Goal: Communication & Community: Answer question/provide support

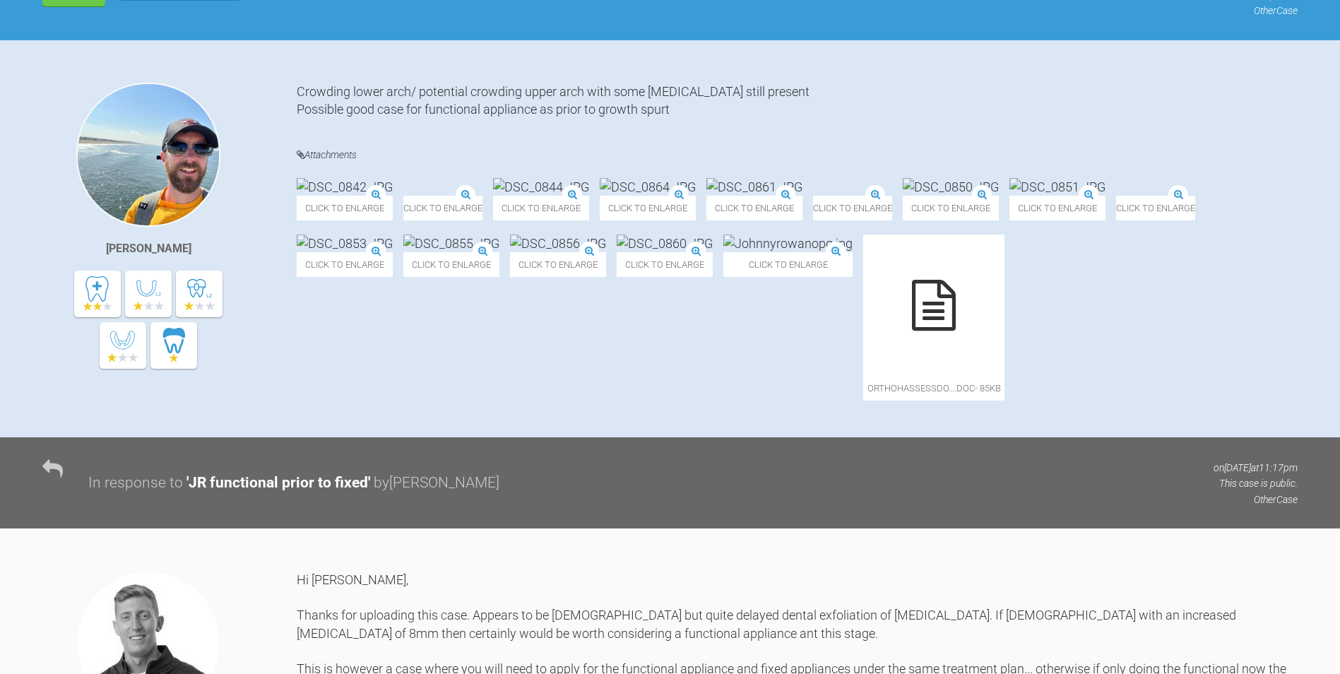
scroll to position [102, 0]
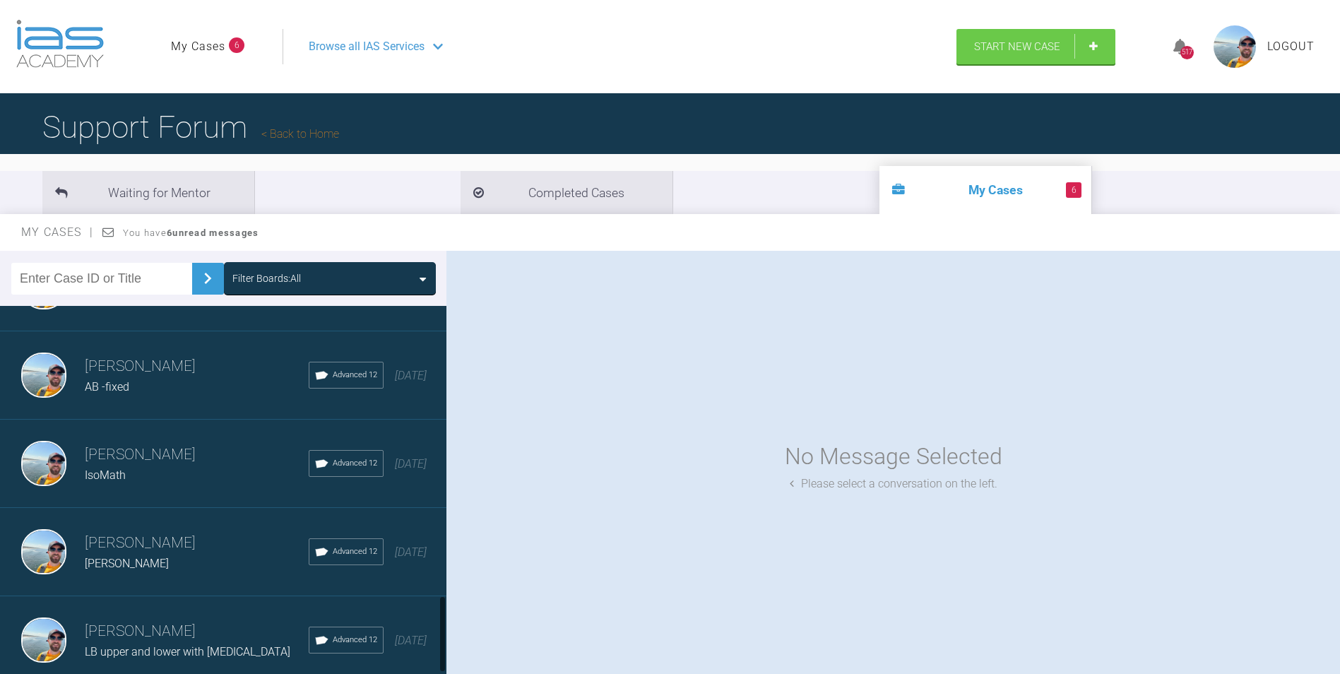
scroll to position [1435, 0]
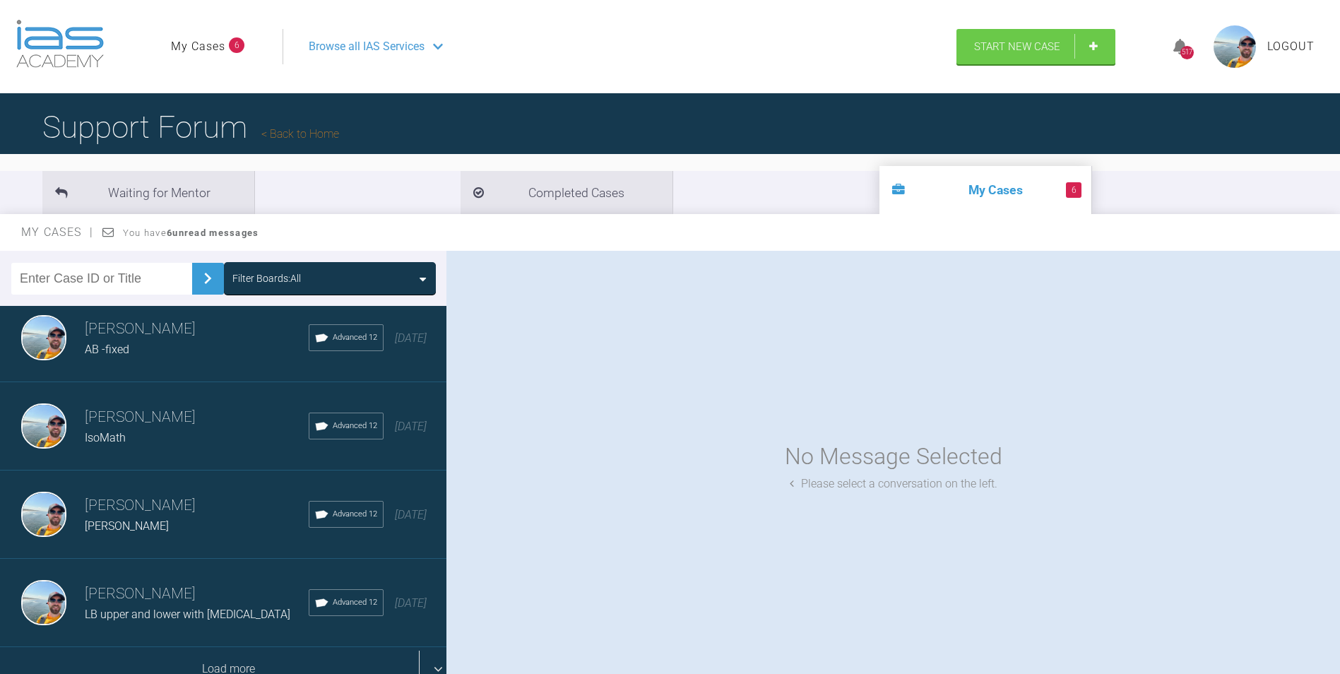
click at [197, 652] on div "Load more" at bounding box center [228, 669] width 457 height 44
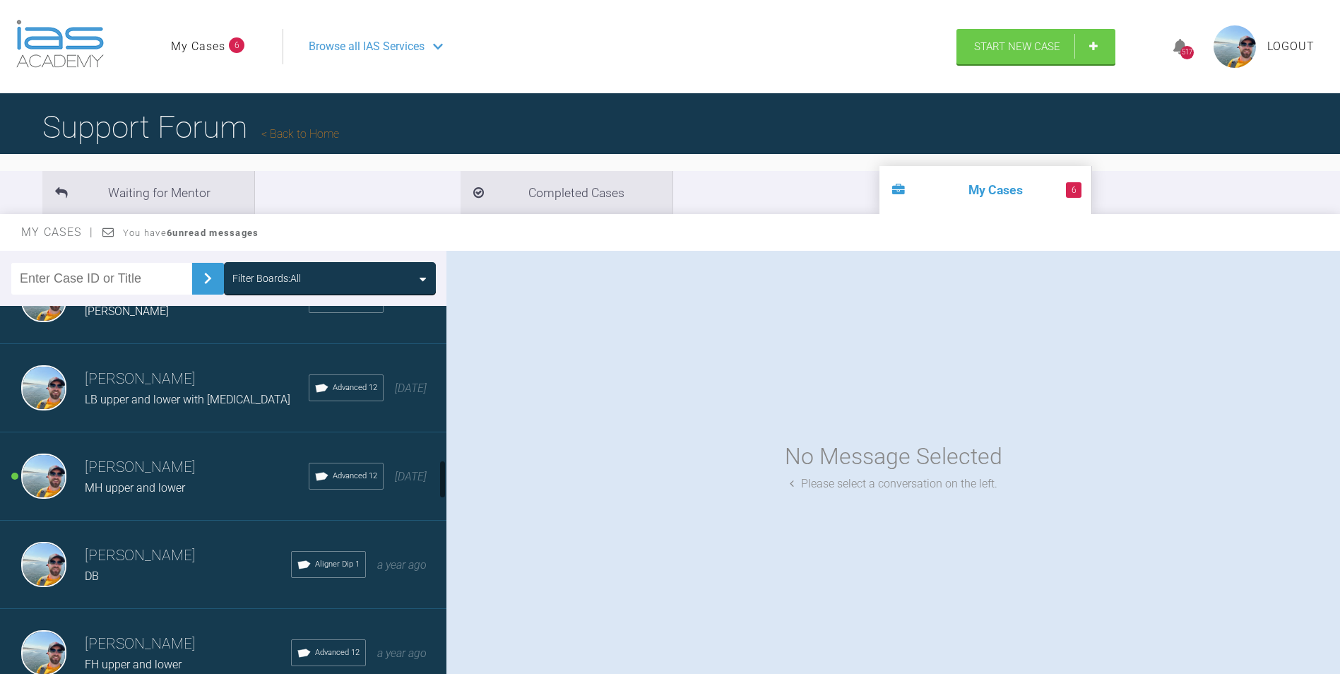
scroll to position [1647, 0]
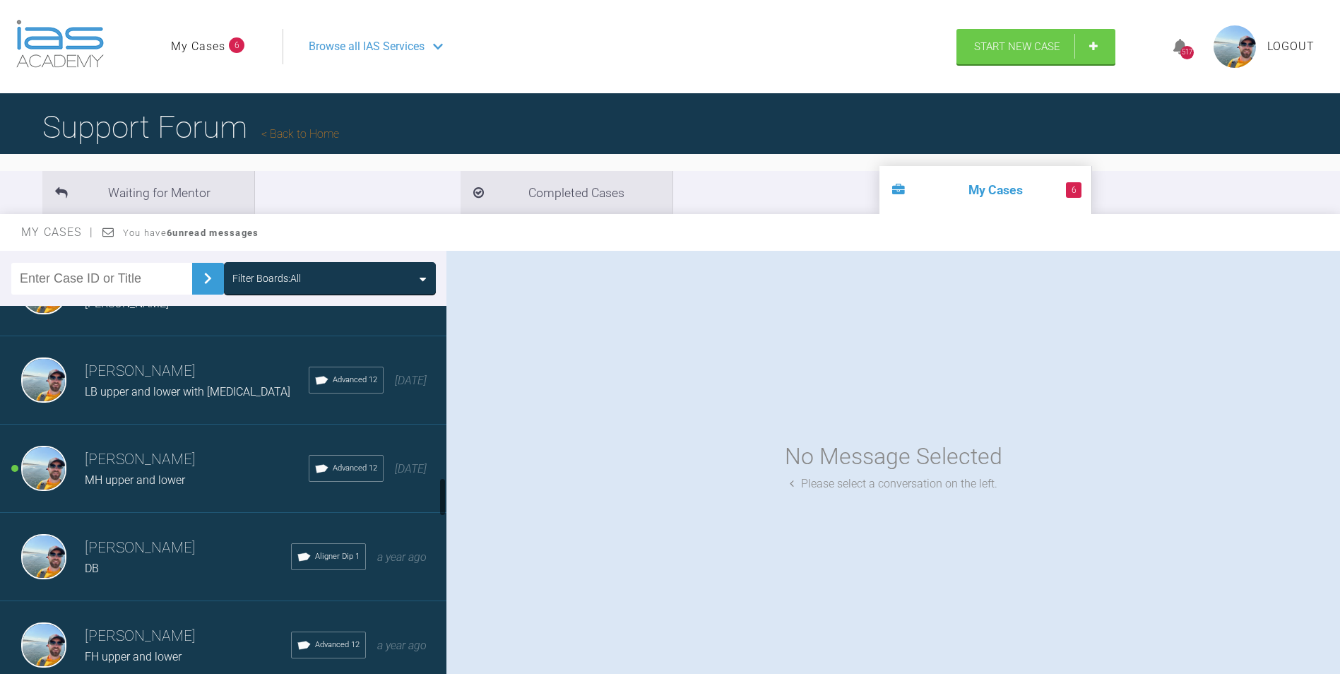
click at [177, 470] on h3 "[PERSON_NAME]" at bounding box center [197, 460] width 224 height 24
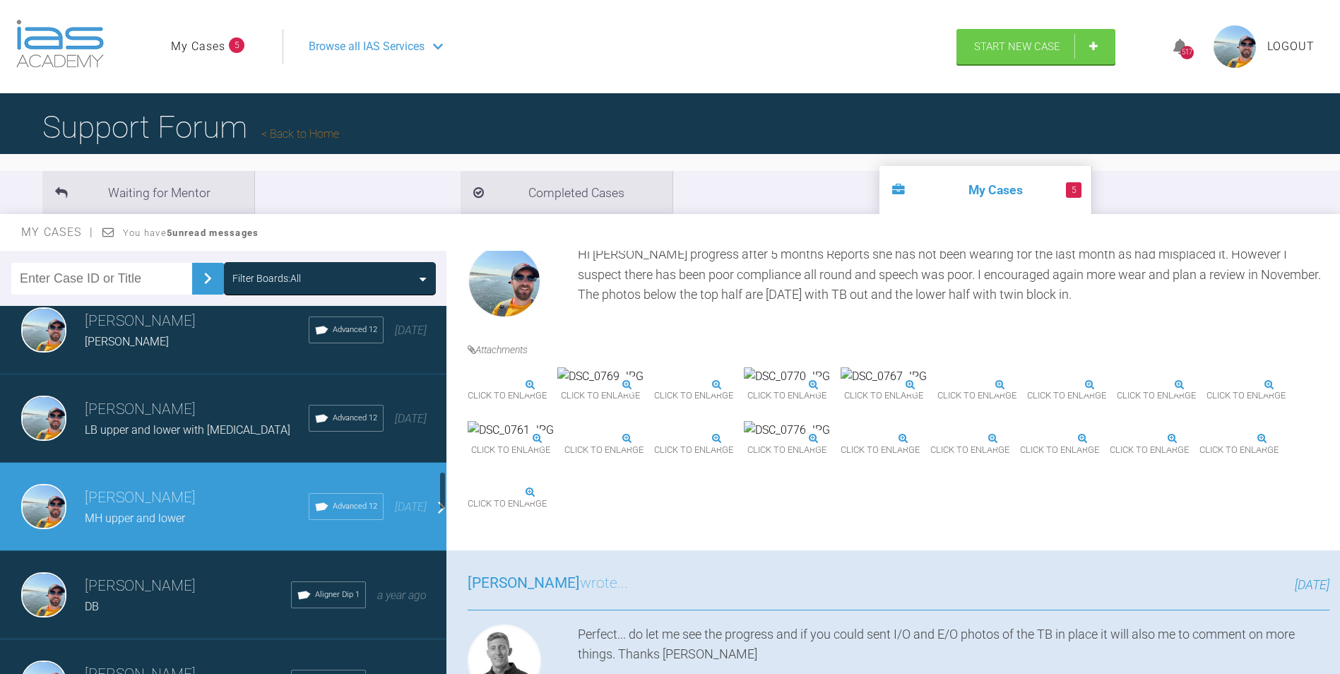
scroll to position [1577, 0]
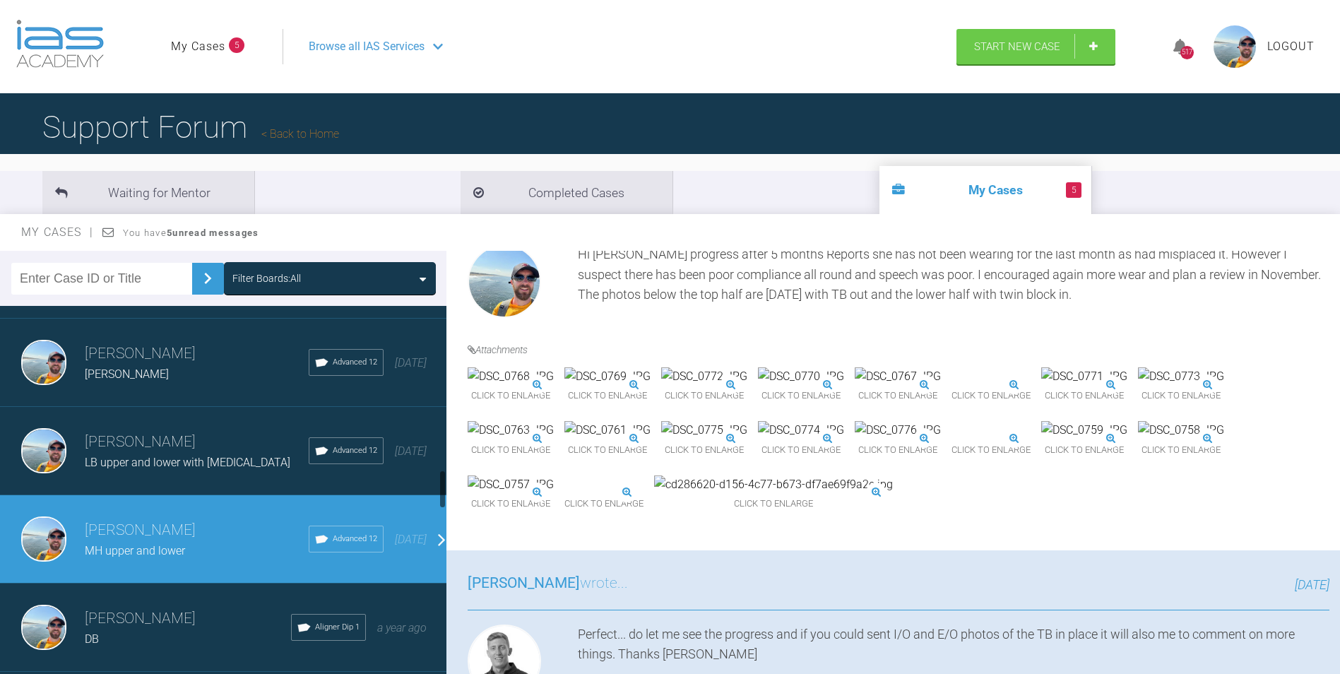
click at [161, 459] on span "LB upper and lower with [MEDICAL_DATA]" at bounding box center [188, 462] width 206 height 13
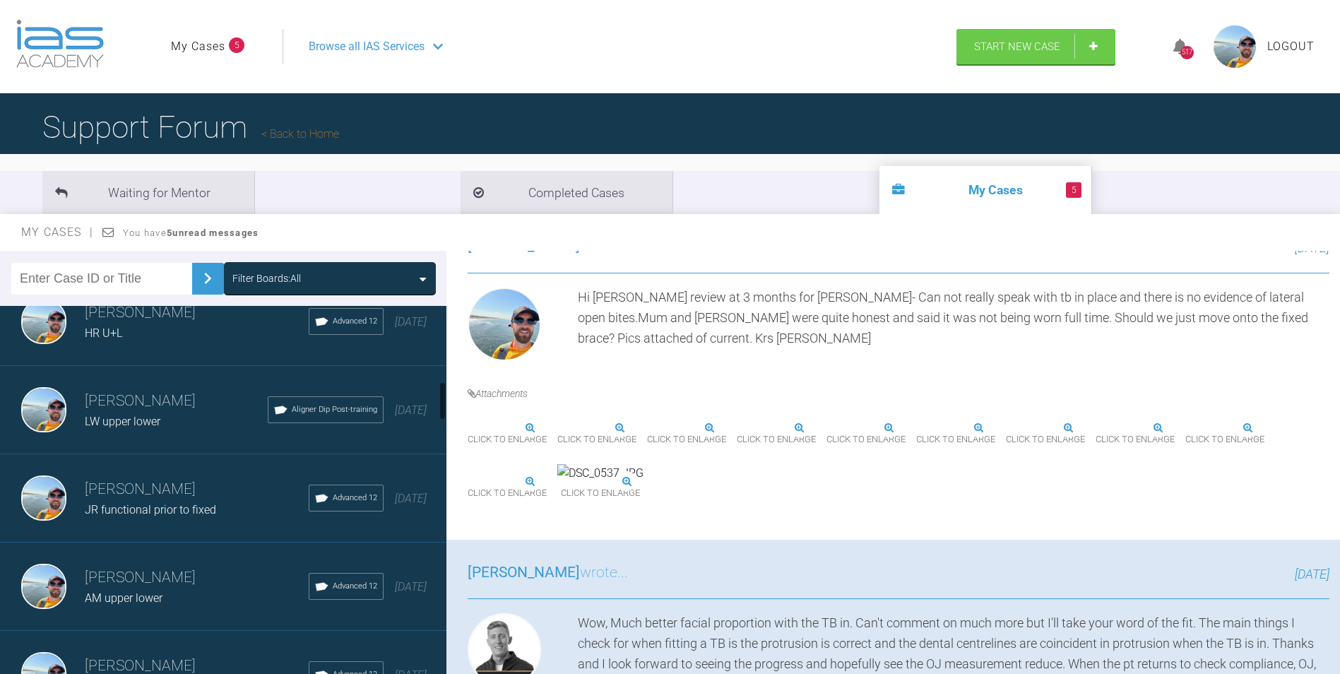
scroll to position [729, 0]
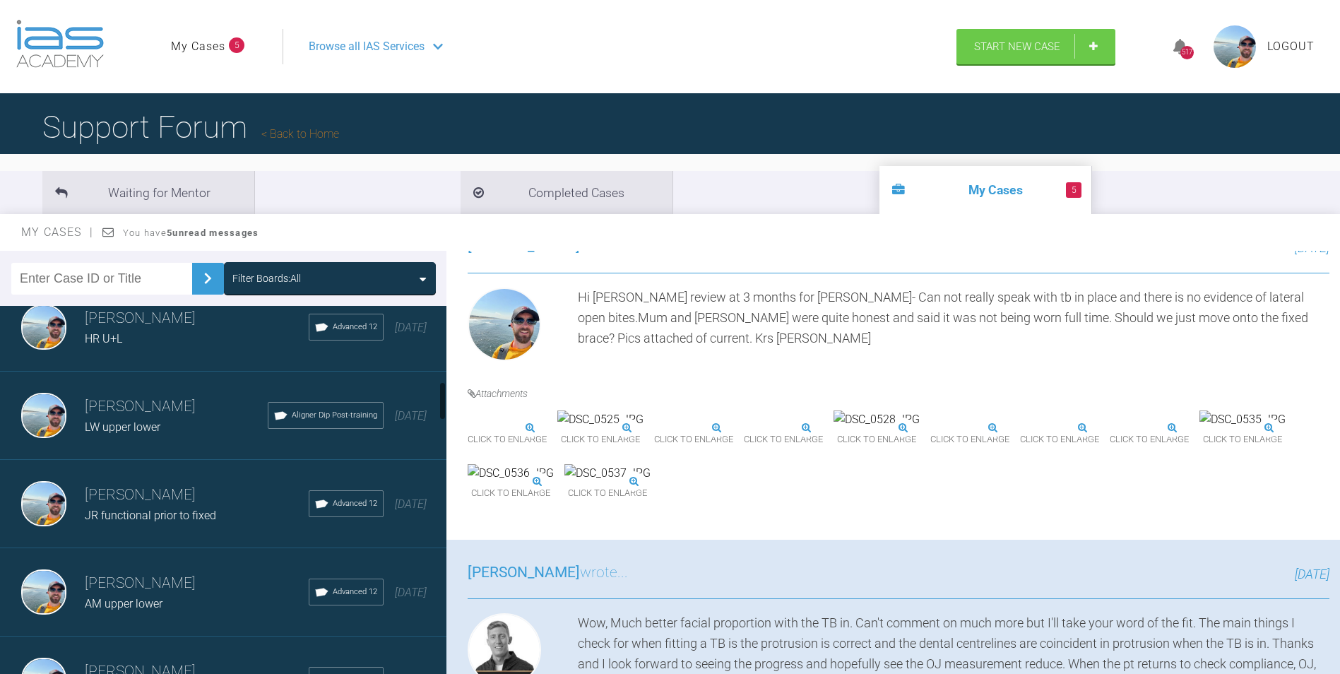
click at [216, 517] on div "JR functional prior to fixed" at bounding box center [197, 515] width 224 height 18
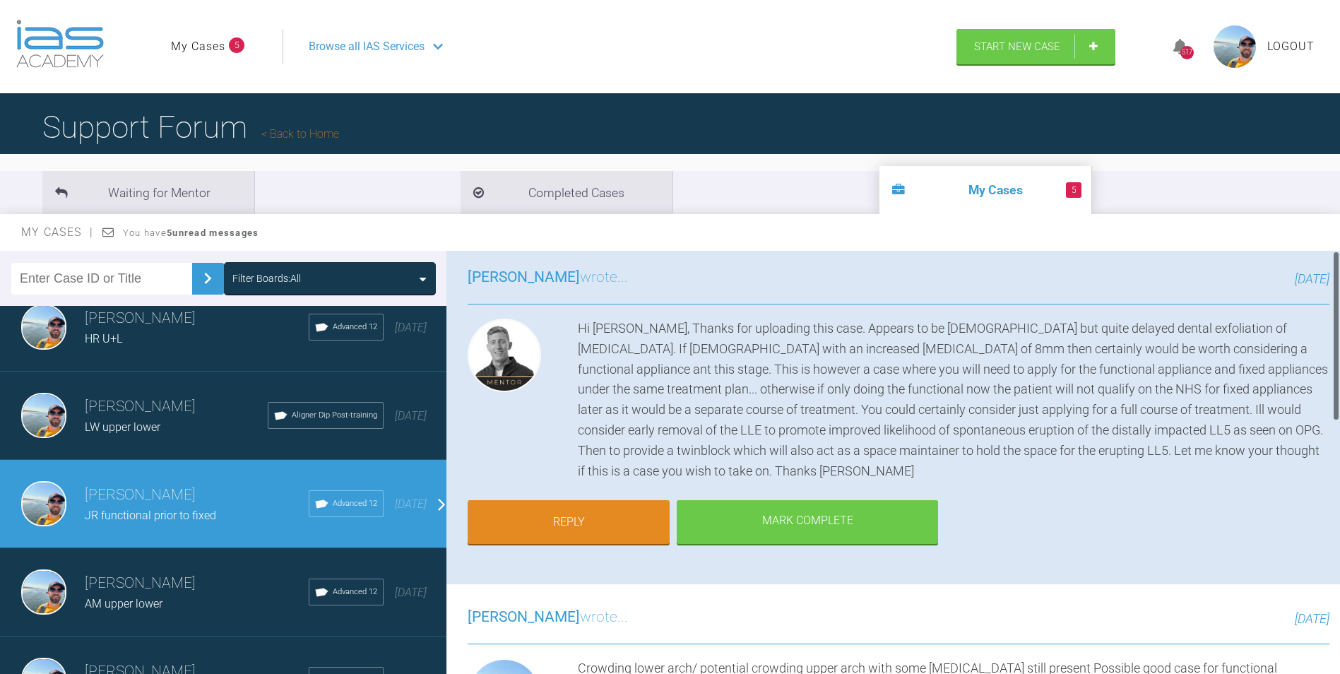
scroll to position [0, 0]
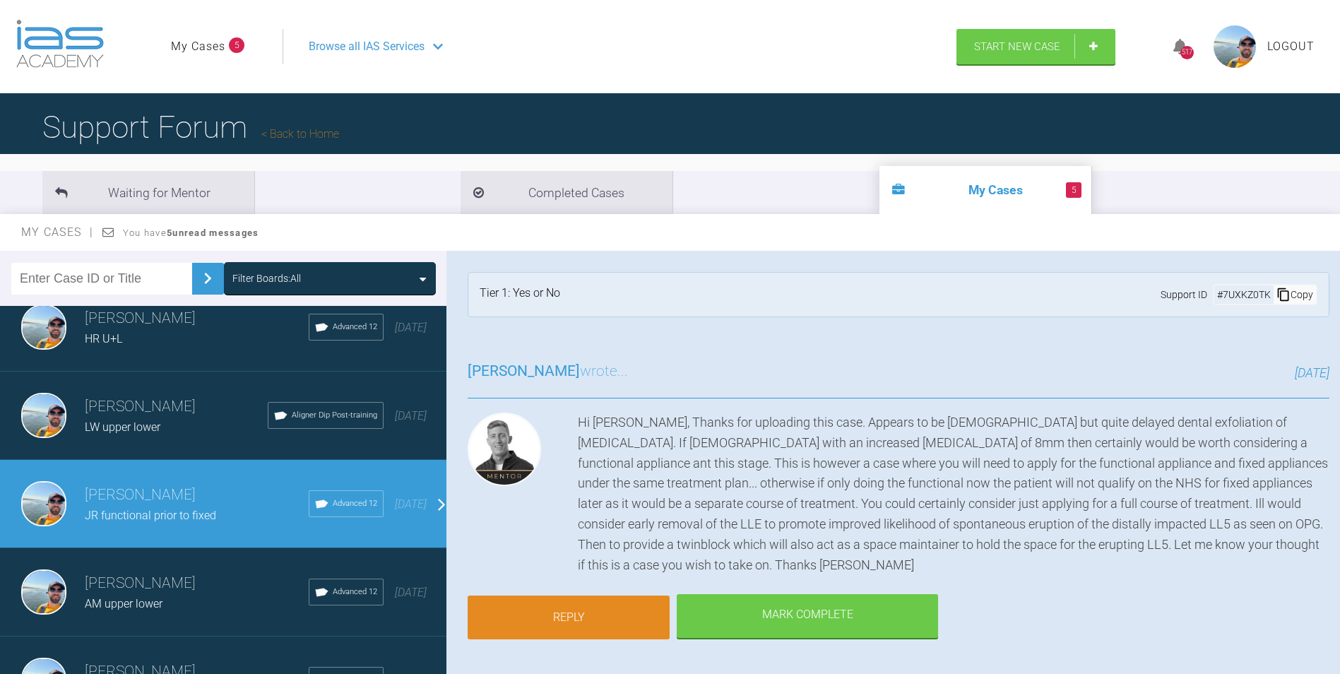
click at [565, 615] on link "Reply" at bounding box center [569, 617] width 202 height 44
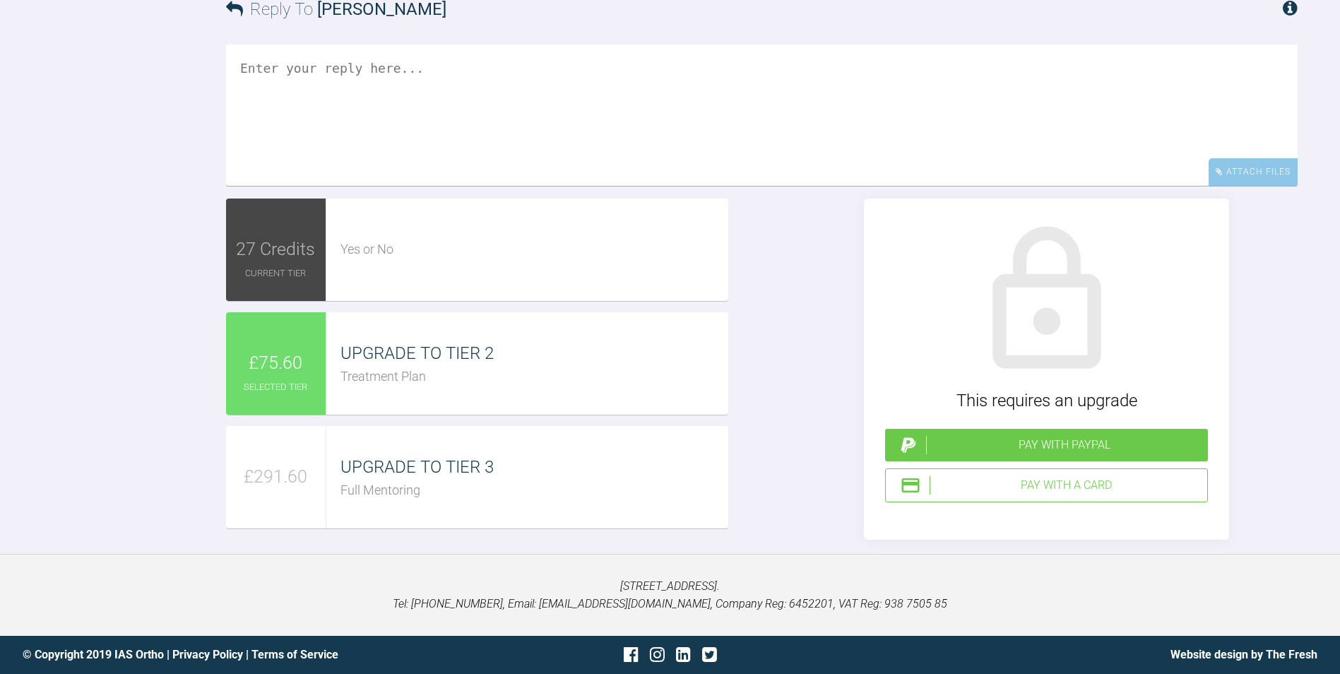
scroll to position [1303, 0]
click at [364, 163] on textarea at bounding box center [762, 115] width 1072 height 141
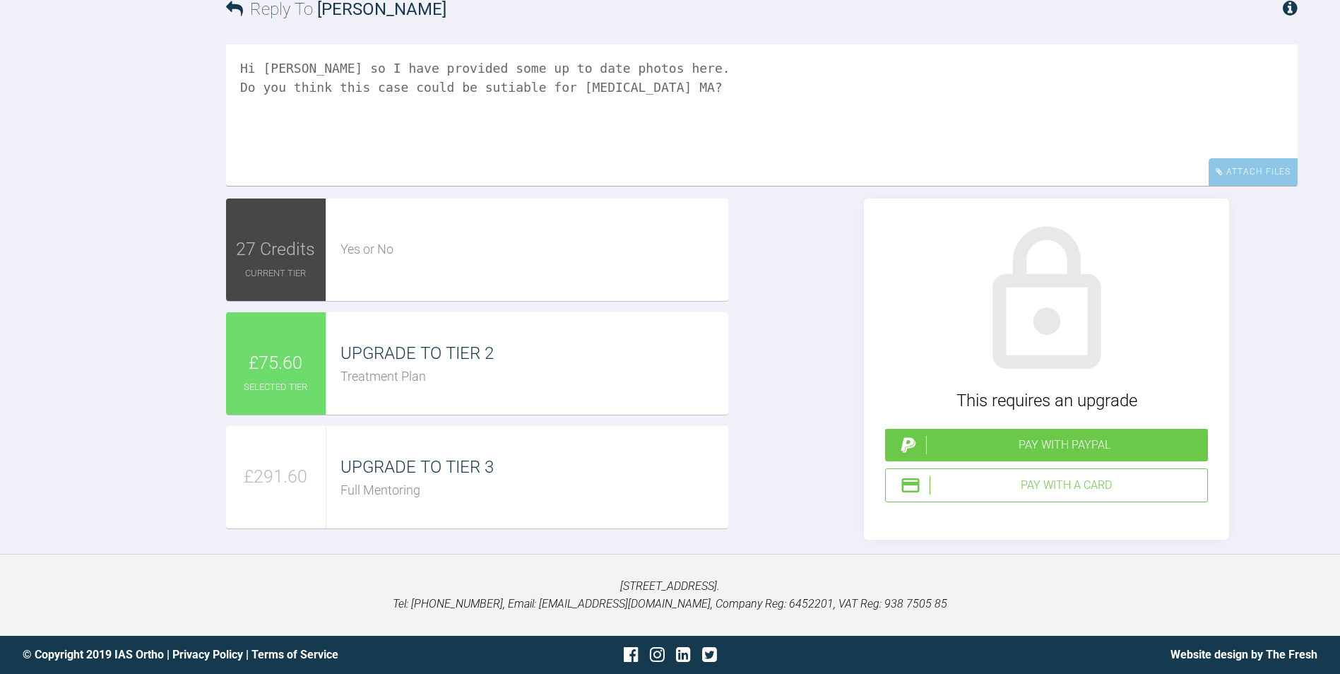
click at [495, 184] on textarea "Hi [PERSON_NAME] so I have provided some up to date photos here. Do you think t…" at bounding box center [762, 115] width 1072 height 141
click at [478, 185] on textarea "Hi [PERSON_NAME] so I have provided some up to date photos here. Do you think t…" at bounding box center [762, 115] width 1072 height 141
click at [497, 184] on textarea "Hi [PERSON_NAME] so I have provided some up to date photos here. Do you think t…" at bounding box center [762, 115] width 1072 height 141
click at [660, 186] on textarea "Hi [PERSON_NAME] so I have provided some up to date photos here. Do you think t…" at bounding box center [762, 115] width 1072 height 141
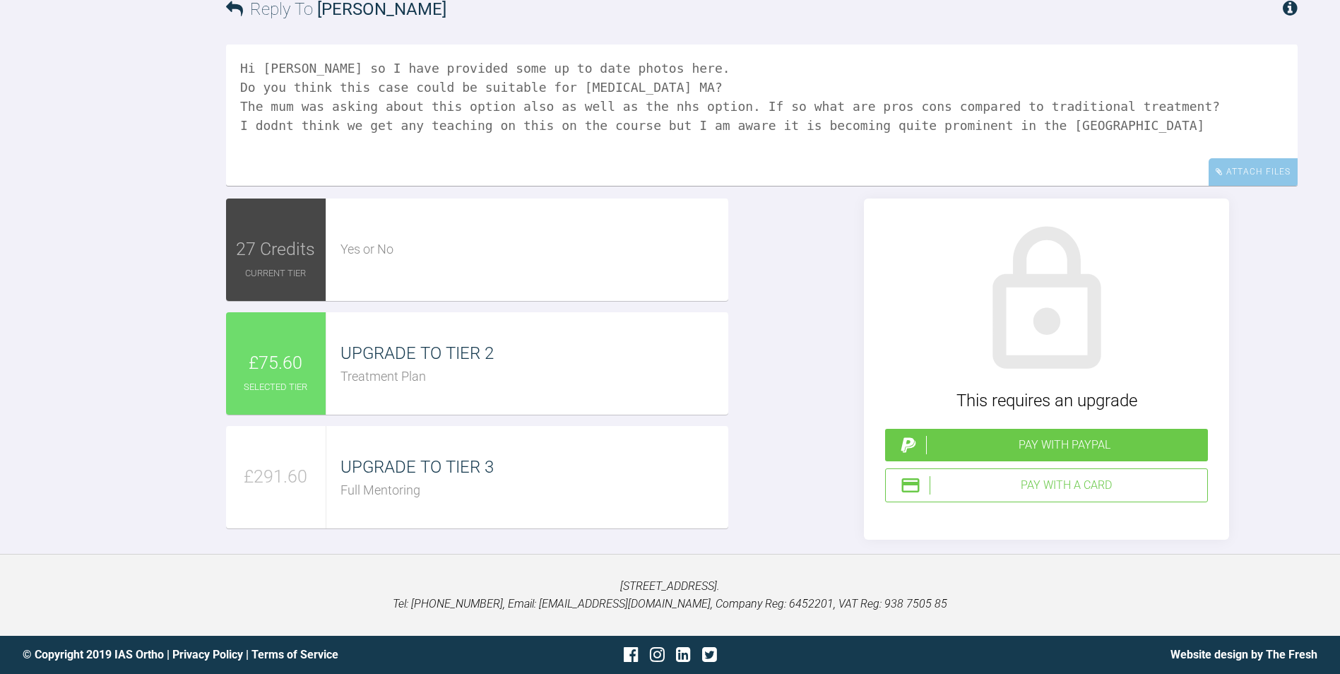
click at [875, 186] on textarea "Hi [PERSON_NAME] so I have provided some up to date photos here. Do you think t…" at bounding box center [762, 115] width 1072 height 141
click at [961, 186] on textarea "Hi [PERSON_NAME] so I have provided some up to date photos here. Do you think t…" at bounding box center [762, 115] width 1072 height 141
click at [1082, 186] on textarea "Hi [PERSON_NAME] so I have provided some up to date photos here. Do you think t…" at bounding box center [762, 115] width 1072 height 141
click at [658, 186] on textarea "Hi [PERSON_NAME] so I have provided some up to date photos here. Do you think t…" at bounding box center [762, 115] width 1072 height 141
click at [266, 186] on textarea "Hi [PERSON_NAME] so I have provided some up to date photos here. Do you think t…" at bounding box center [762, 115] width 1072 height 141
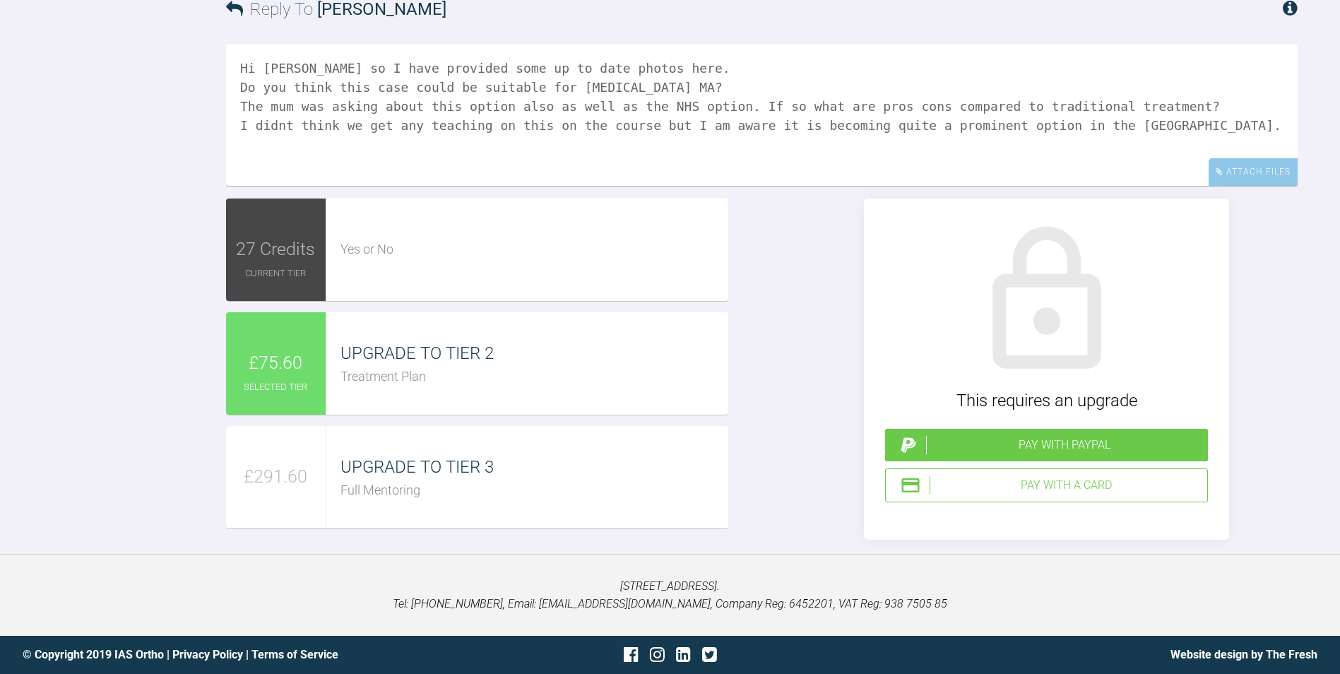
click at [283, 186] on textarea "Hi [PERSON_NAME] so I have provided some up to date photos here. Do you think t…" at bounding box center [762, 115] width 1072 height 141
click at [1103, 186] on textarea "Hi [PERSON_NAME] so I have provided some up to date photos here. Do you think t…" at bounding box center [762, 115] width 1072 height 141
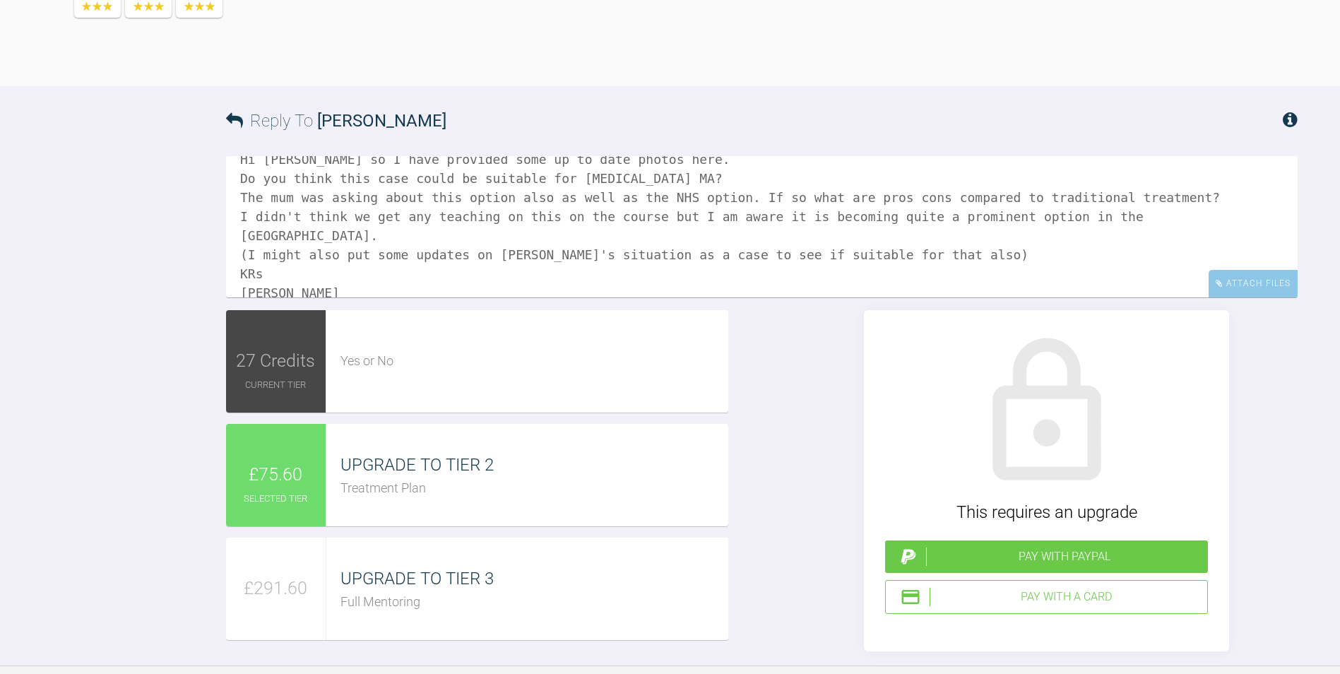
scroll to position [0, 0]
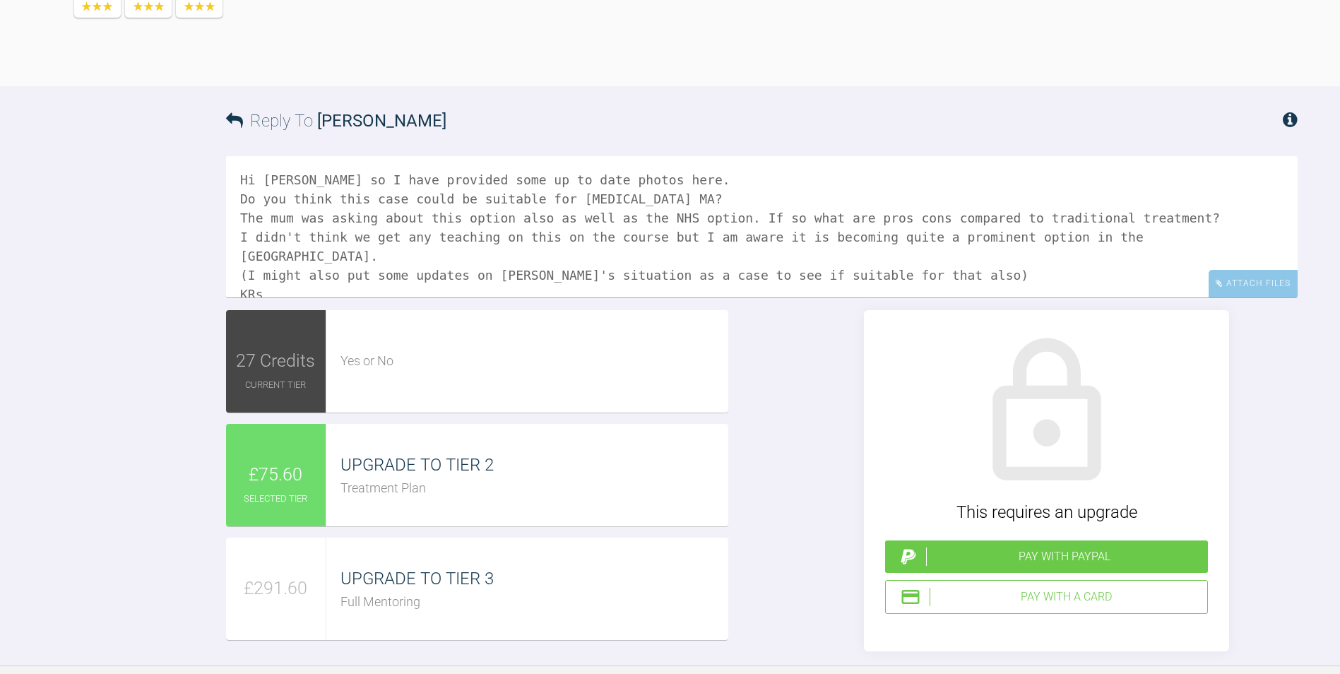
click at [298, 297] on textarea "Hi [PERSON_NAME] so I have provided some up to date photos here. Do you think t…" at bounding box center [762, 226] width 1072 height 141
click at [290, 297] on textarea "Hi [PERSON_NAME] so I have provided some up to date photos here. Do you think t…" at bounding box center [762, 226] width 1072 height 141
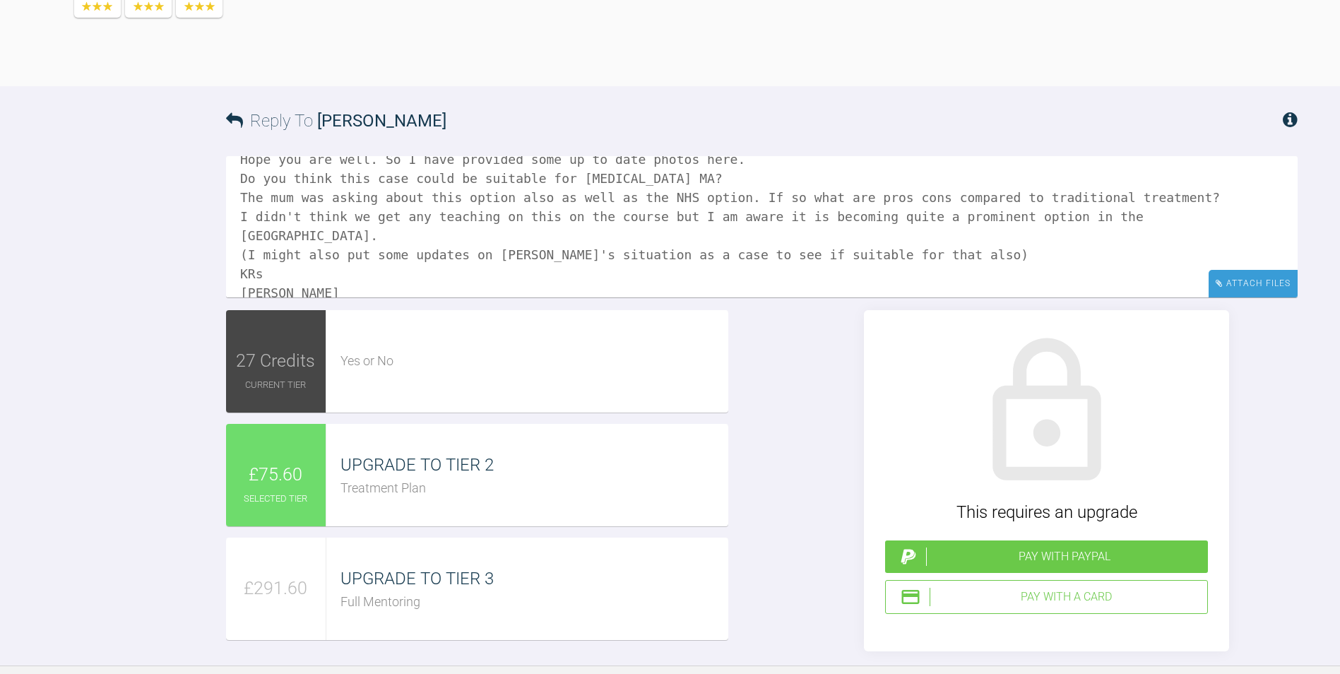
type textarea "Hi [PERSON_NAME], Hope you are well. So I have provided some up to date photos …"
click at [1238, 297] on div "Attach Files" at bounding box center [1253, 284] width 89 height 28
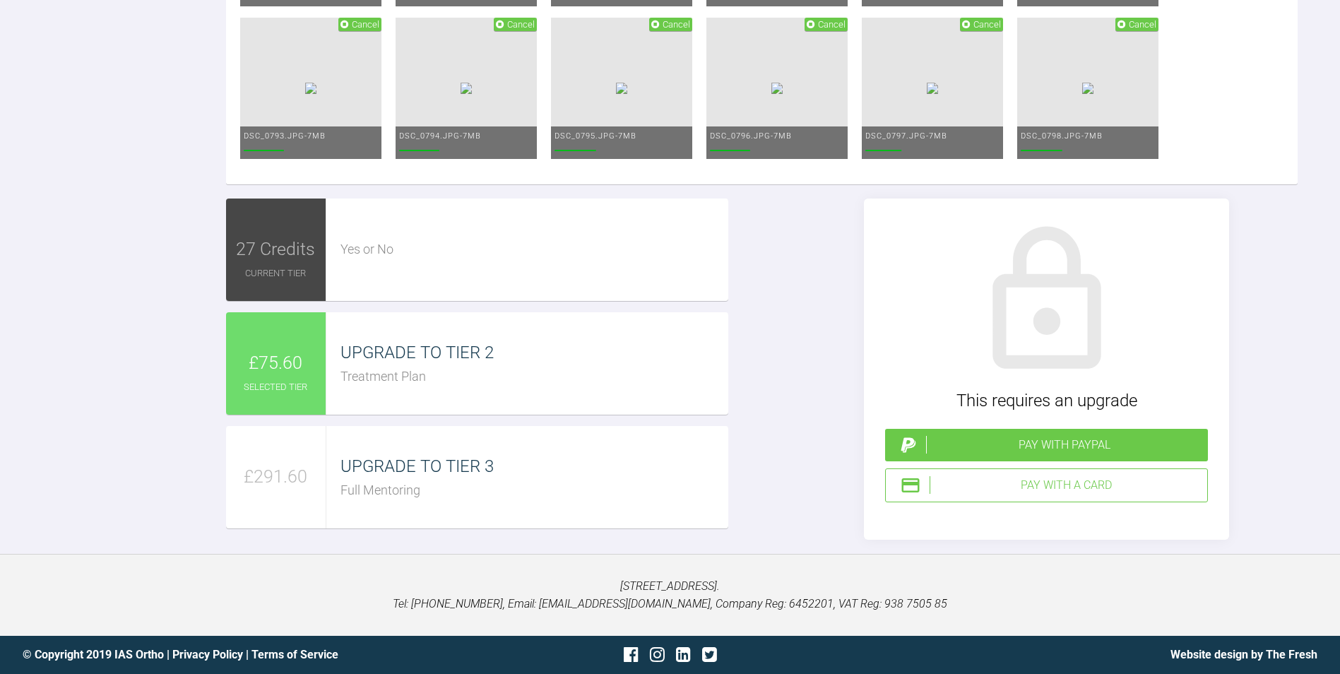
scroll to position [1727, 0]
click at [973, 30] on span "Cancel" at bounding box center [987, 24] width 28 height 11
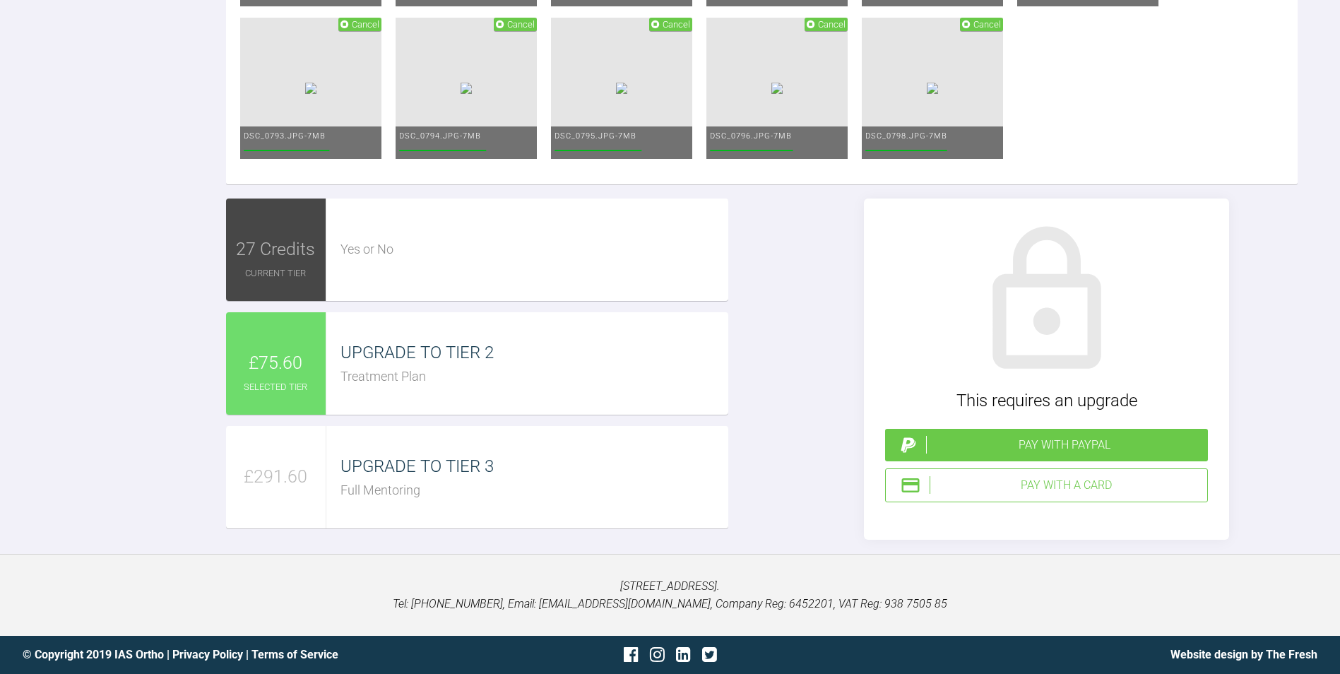
scroll to position [1939, 0]
click at [1034, 494] on div "Pay with a Card" at bounding box center [1066, 485] width 272 height 18
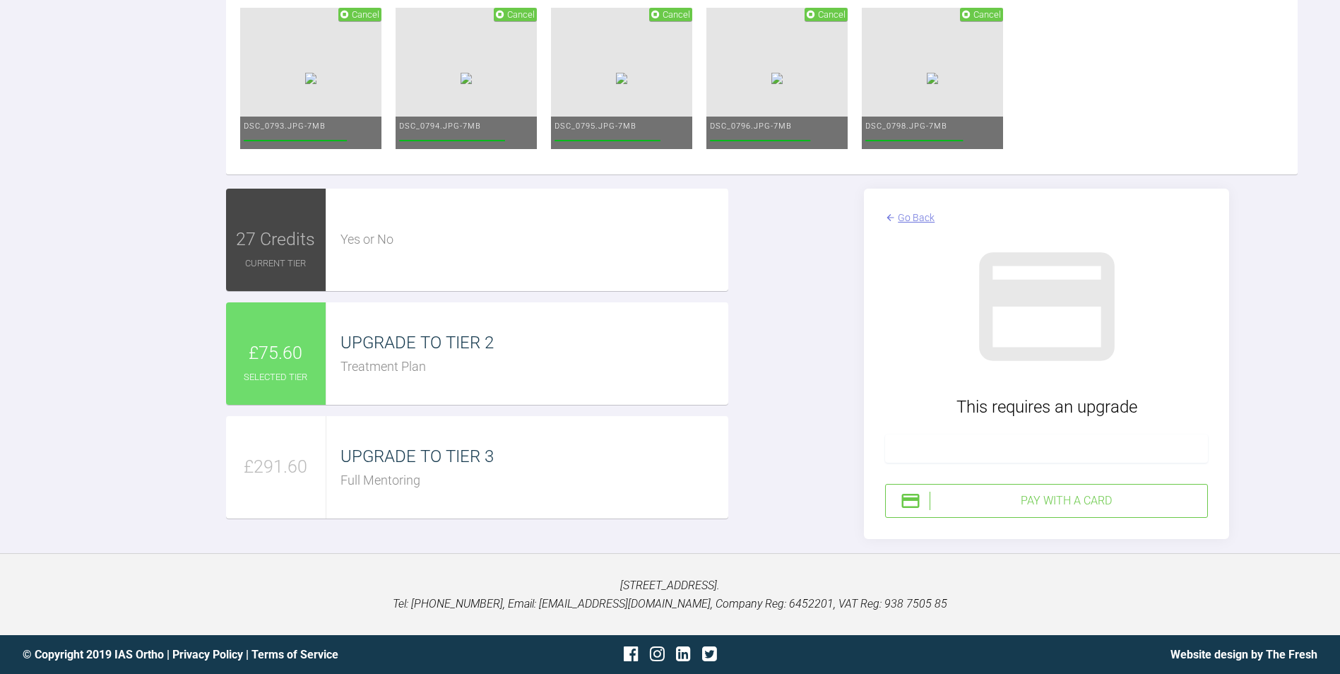
scroll to position [2069, 0]
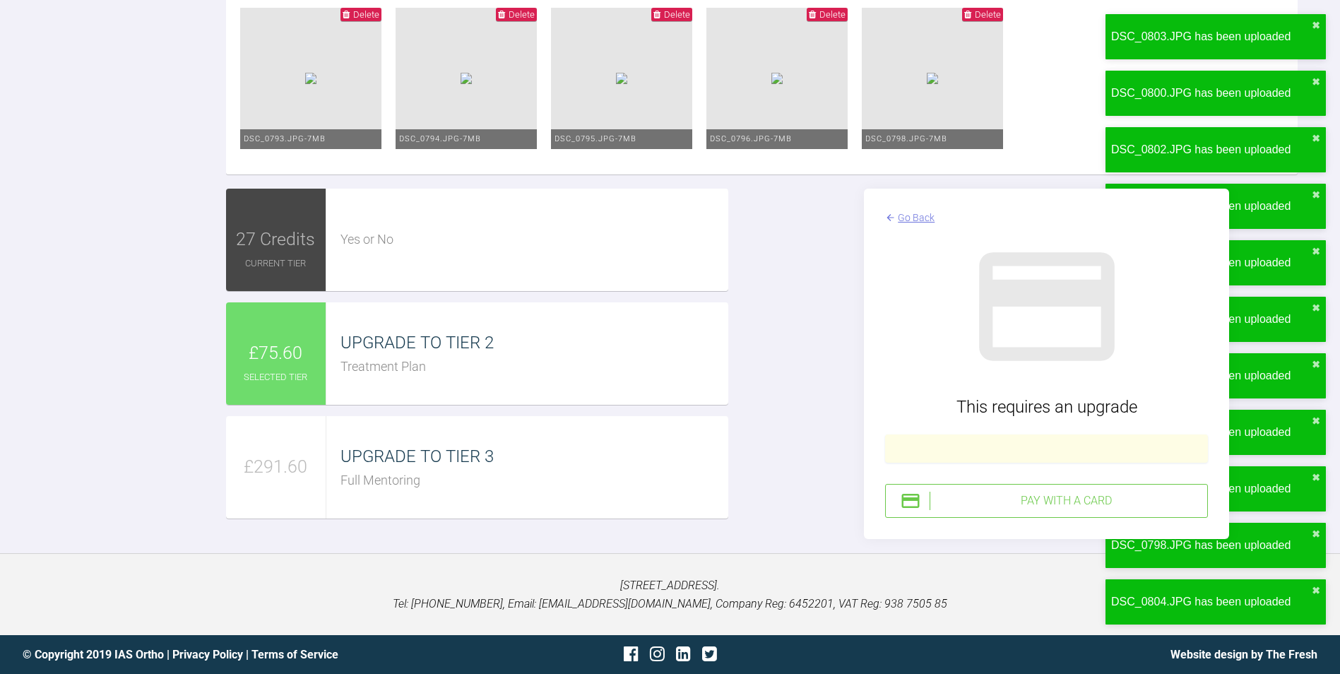
click at [1025, 506] on div "Pay with a Card" at bounding box center [1066, 501] width 272 height 18
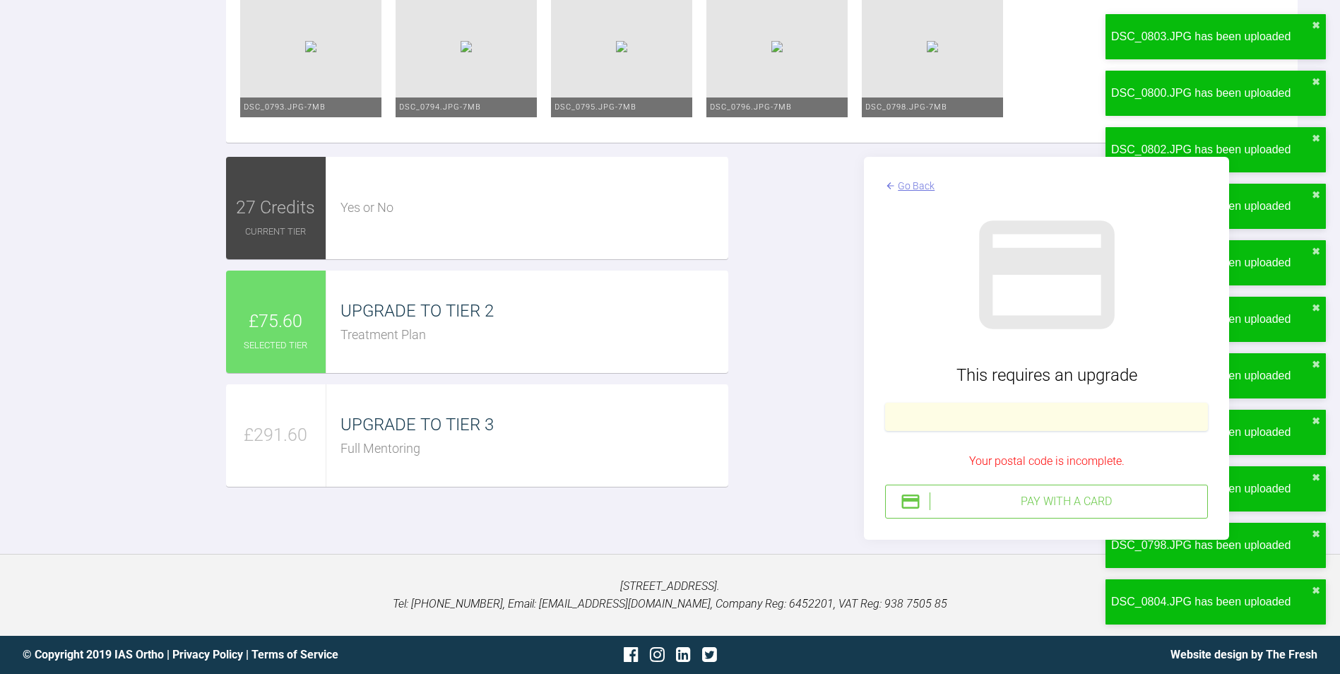
click at [1054, 511] on div "Pay with a Card" at bounding box center [1066, 501] width 272 height 18
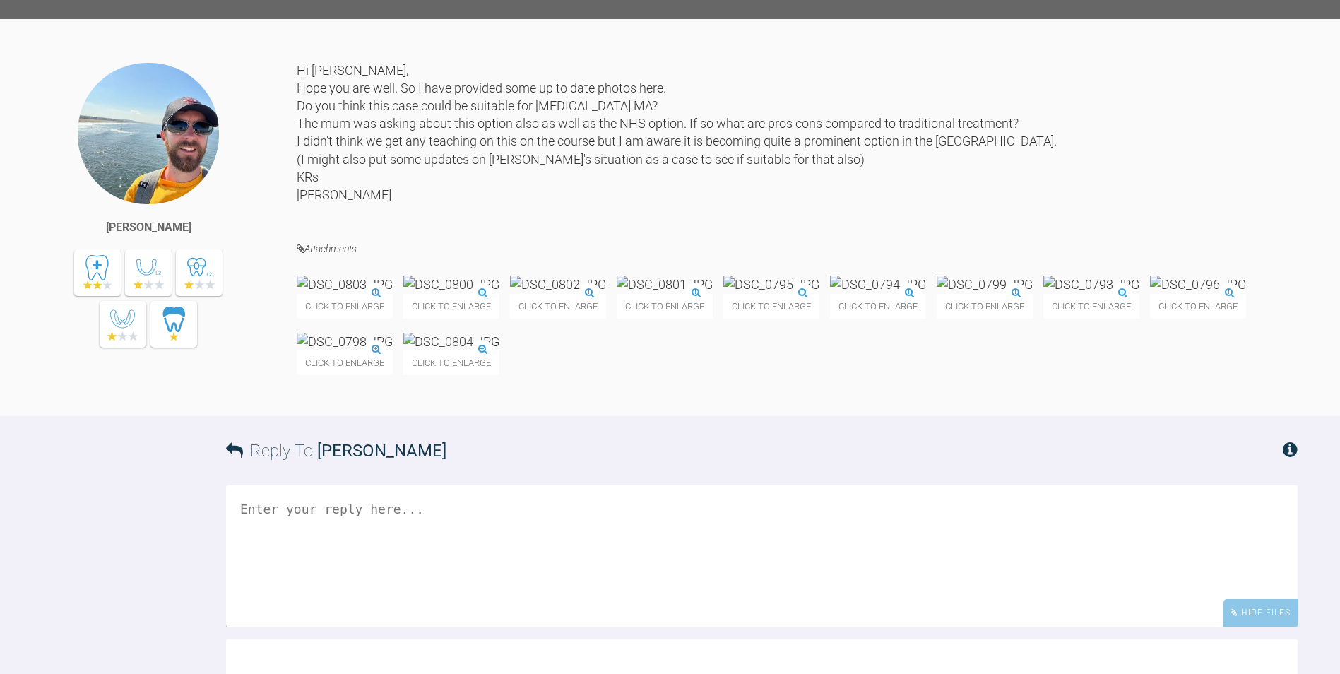
scroll to position [1240, 0]
